Goal: Information Seeking & Learning: Learn about a topic

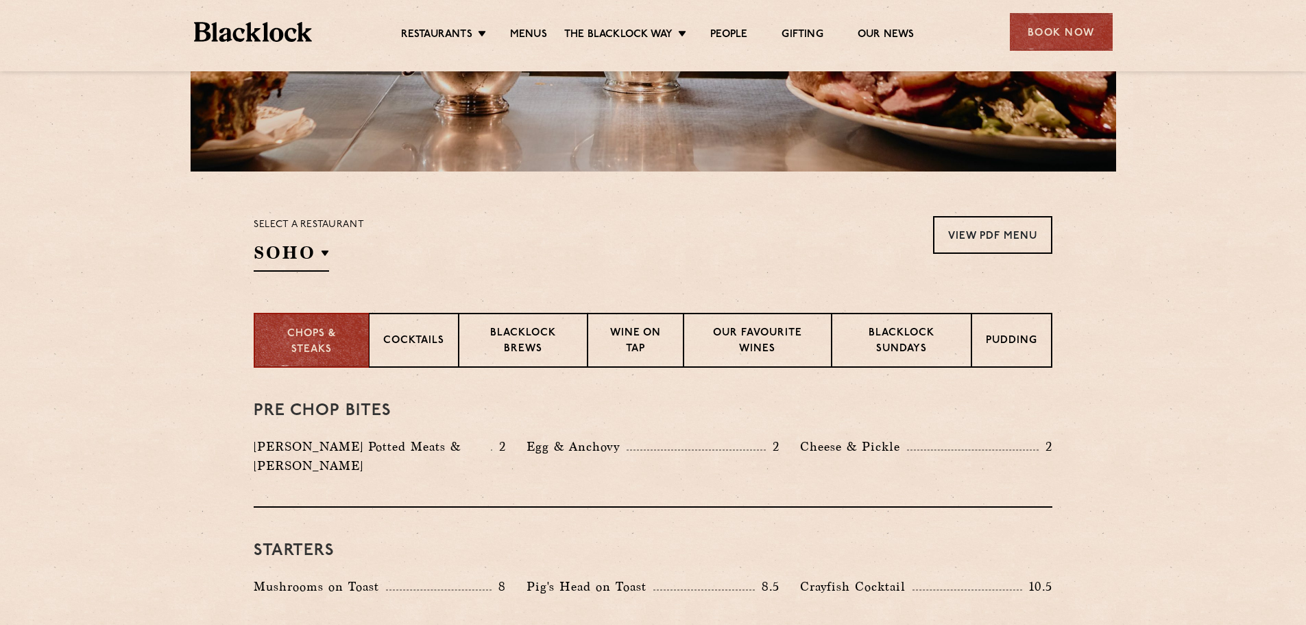
scroll to position [431, 0]
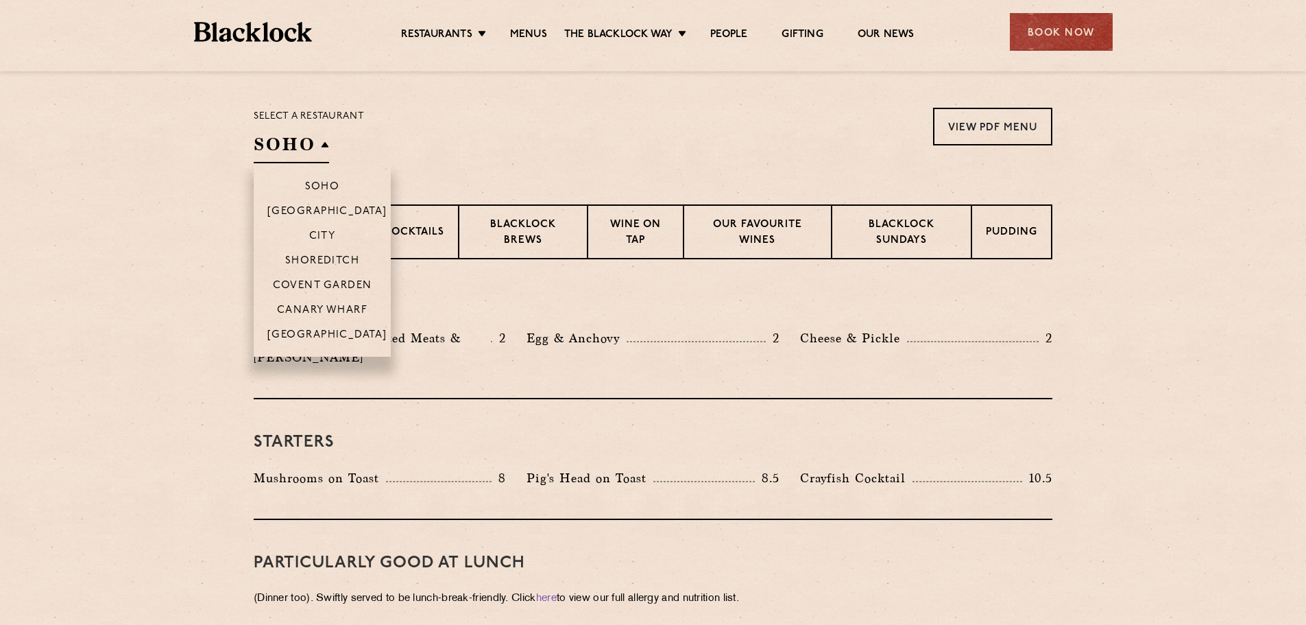
click at [311, 144] on h2 "SOHO" at bounding box center [291, 147] width 75 height 31
click at [332, 335] on p "[GEOGRAPHIC_DATA]" at bounding box center [327, 336] width 120 height 14
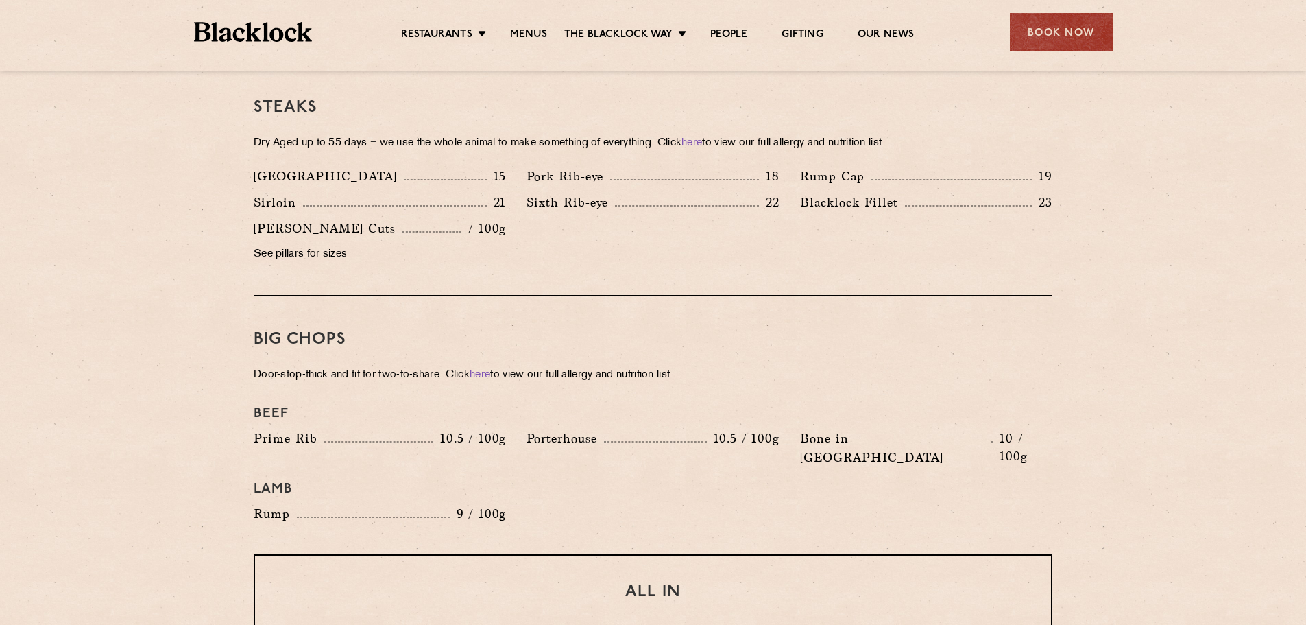
scroll to position [1327, 0]
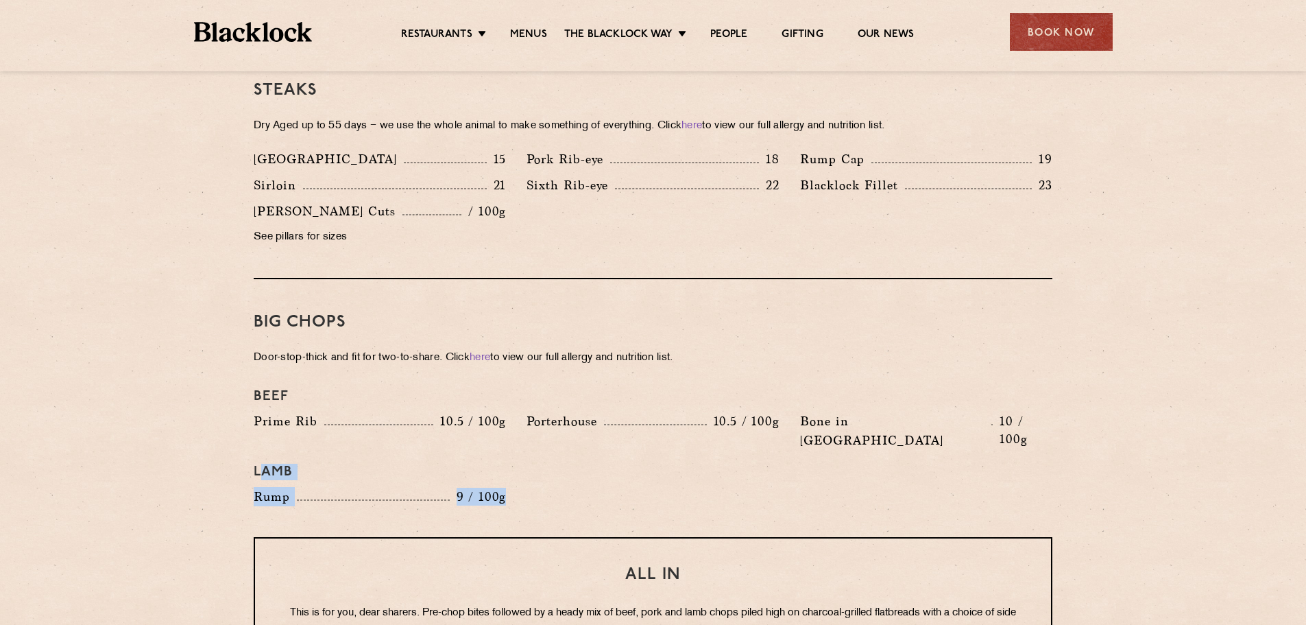
drag, startPoint x: 258, startPoint y: 433, endPoint x: 506, endPoint y: 464, distance: 250.2
click at [506, 464] on div "Beef Prime Rib 10.5 / 100g [GEOGRAPHIC_DATA] 10.5 / 100g Bone in [GEOGRAPHIC_DA…" at bounding box center [652, 447] width 819 height 132
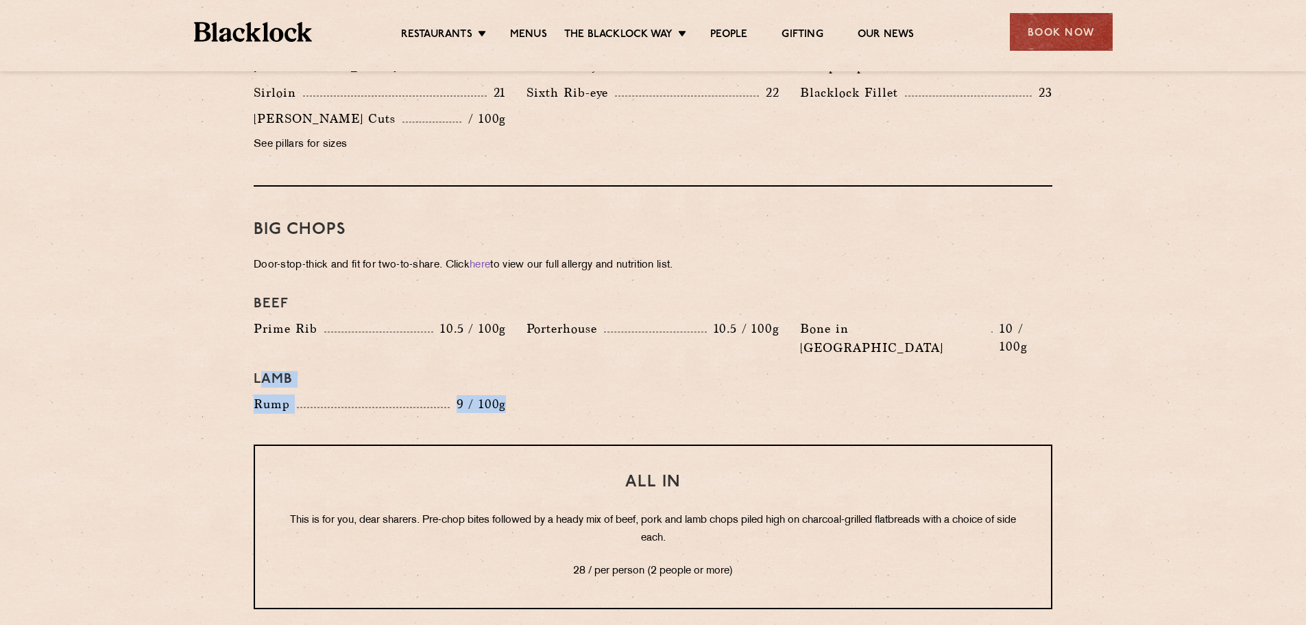
scroll to position [1478, 0]
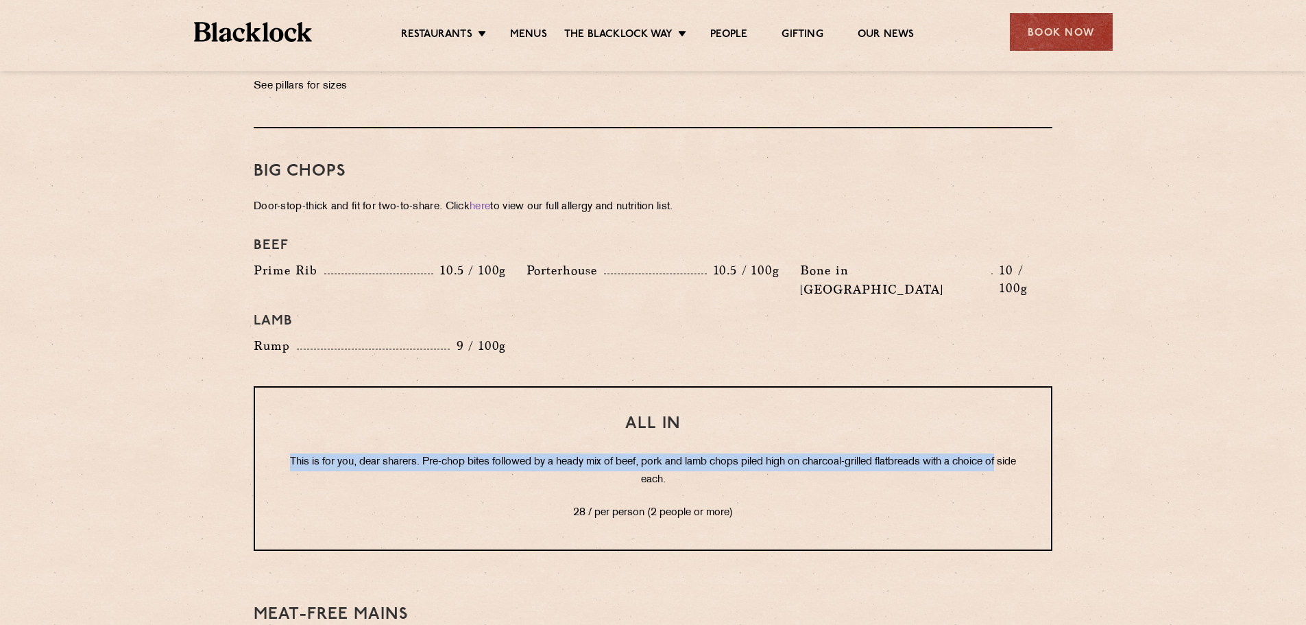
click at [1211, 398] on section "Pre Chop Bites [PERSON_NAME] Potted Meats & Kimchi 2 Egg & Anchovy 2 Cheese & P…" at bounding box center [653, 212] width 1306 height 2000
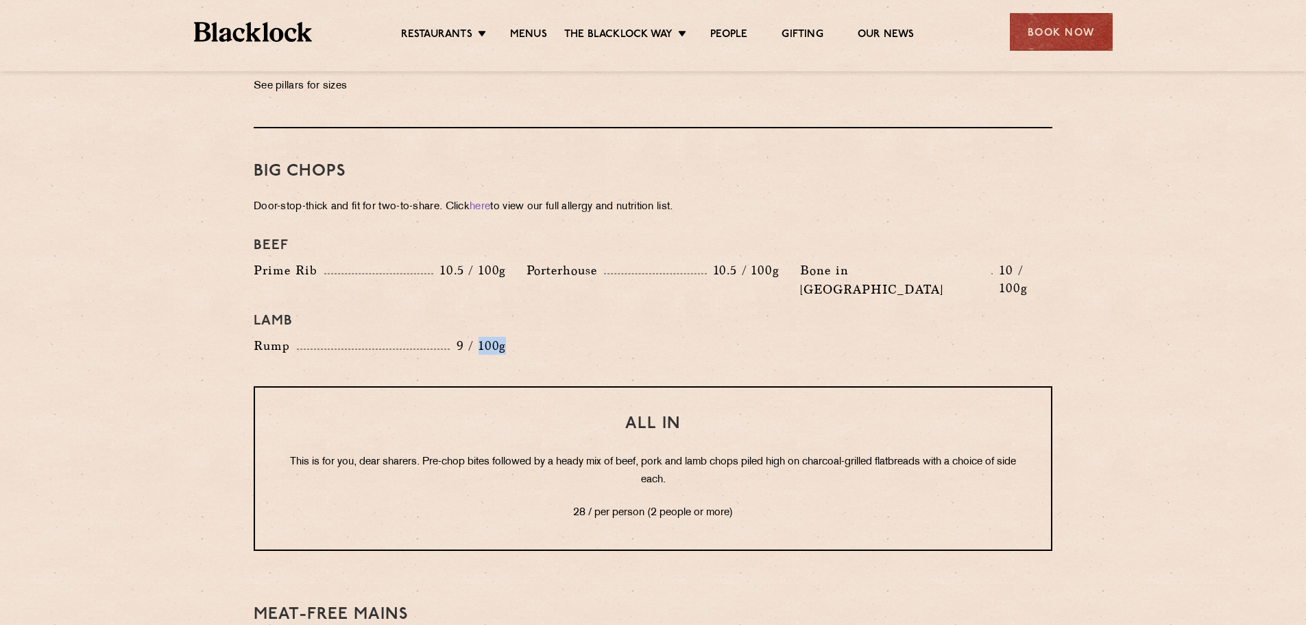
drag, startPoint x: 482, startPoint y: 307, endPoint x: 510, endPoint y: 310, distance: 27.6
click at [510, 336] on div "Rump 9 / 100g" at bounding box center [379, 349] width 273 height 26
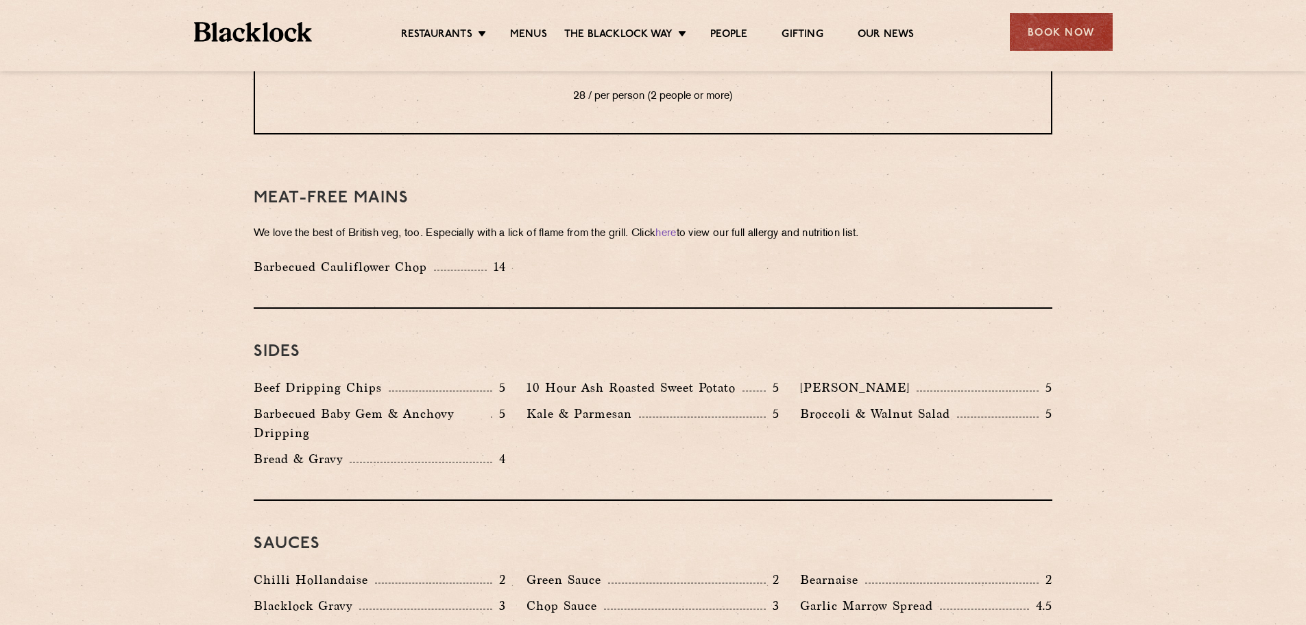
scroll to position [2007, 0]
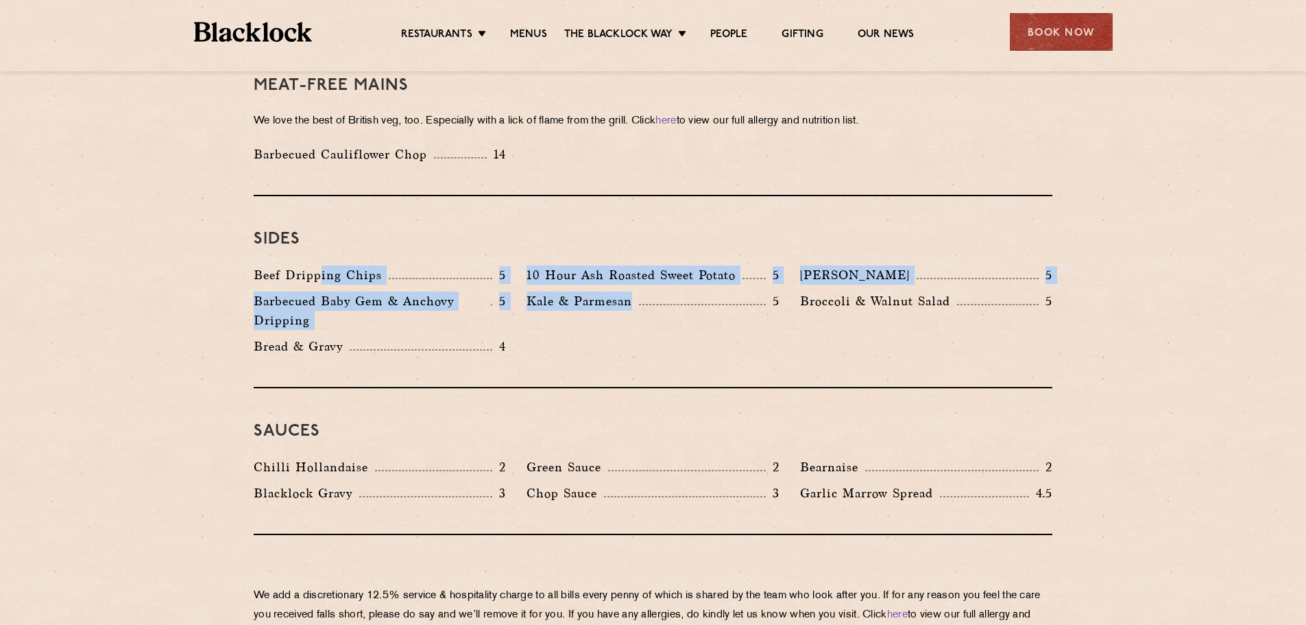
drag, startPoint x: 321, startPoint y: 238, endPoint x: 721, endPoint y: 293, distance: 404.2
click at [721, 293] on div "Beef Dripping Chips 5 10 Hour Ash Roasted Sweet Potato 5 Autumn Slaw 5 Barbecue…" at bounding box center [652, 313] width 819 height 97
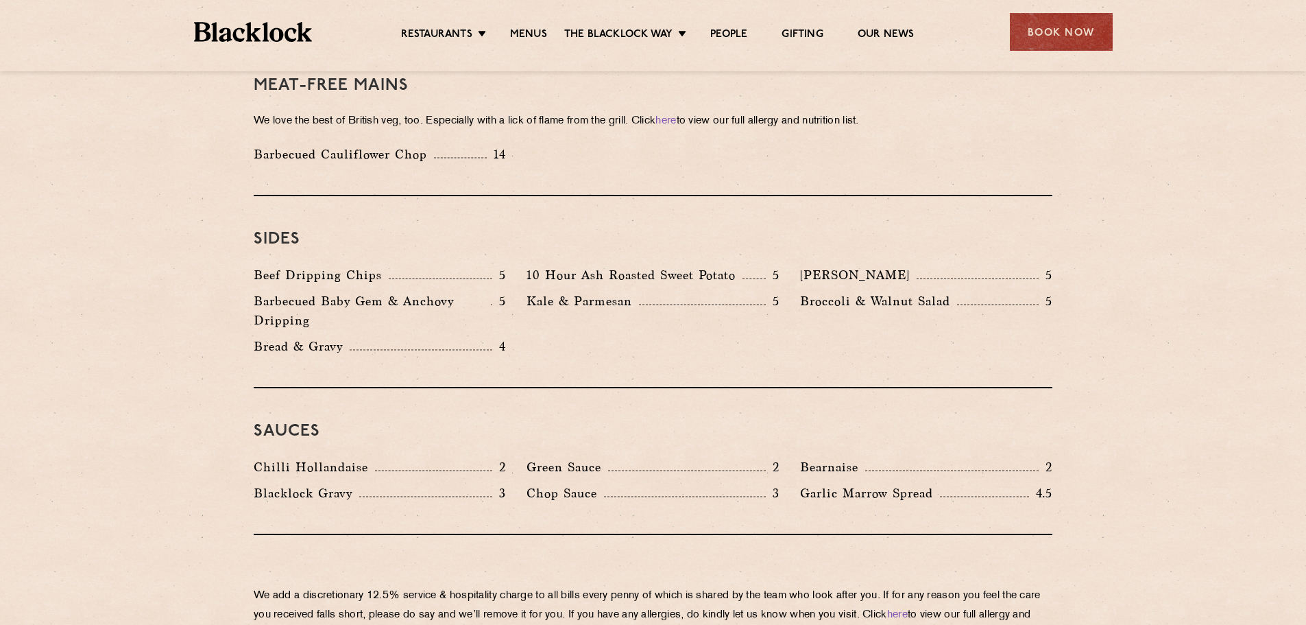
click at [791, 310] on div "Beef Dripping Chips 5 10 Hour Ash Roasted Sweet Potato 5 Autumn Slaw 5 Barbecue…" at bounding box center [652, 313] width 819 height 97
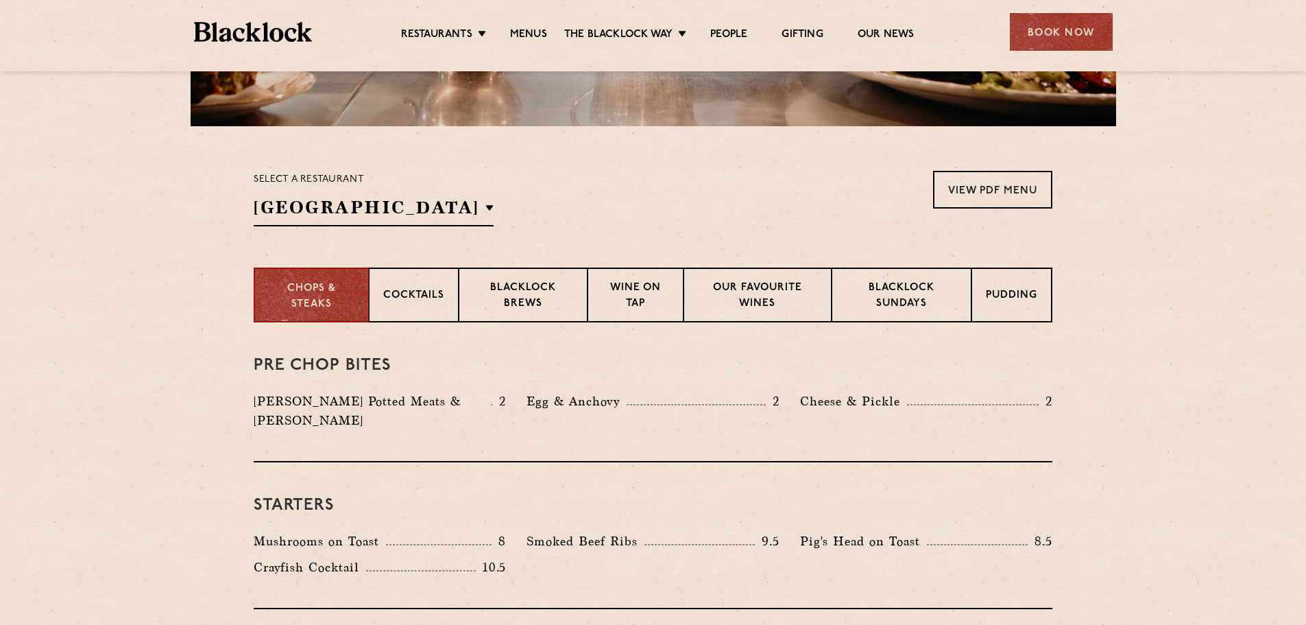
scroll to position [0, 0]
